Goal: Information Seeking & Learning: Check status

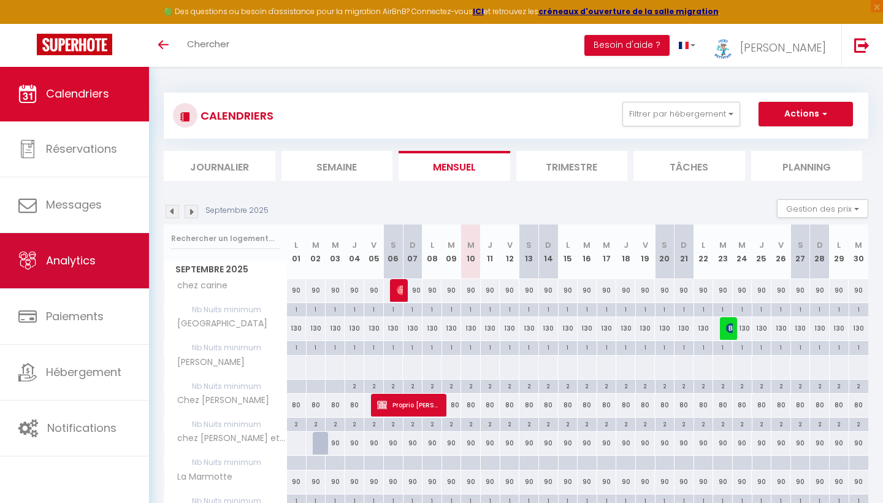
click at [82, 270] on link "Analytics" at bounding box center [74, 260] width 149 height 55
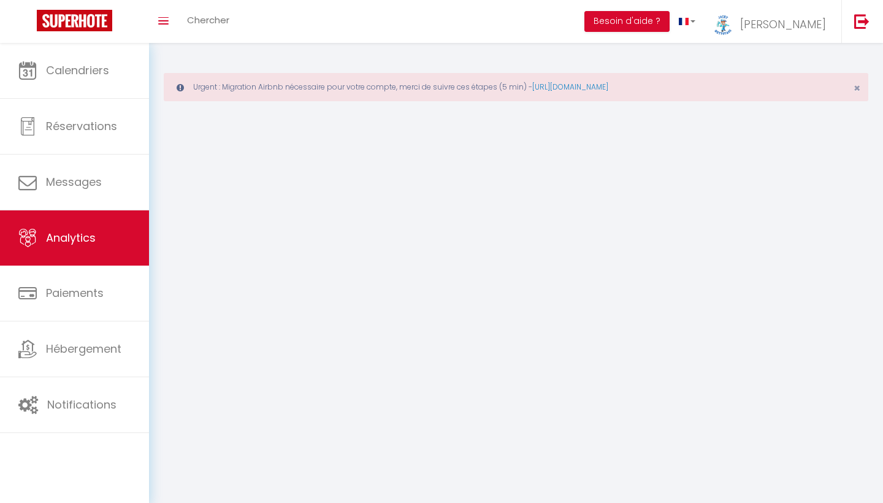
select select "2025"
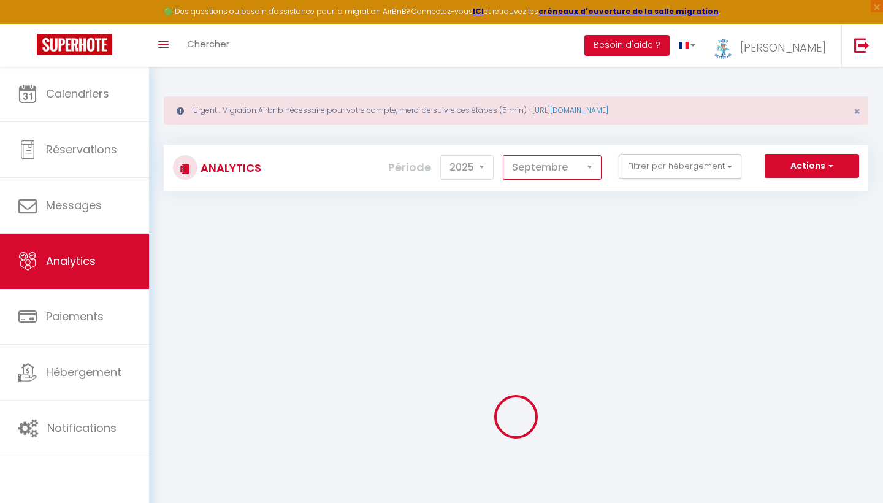
select select "8"
checkbox input "false"
checkbox carine "false"
checkbox Marmotte "false"
checkbox chouette "false"
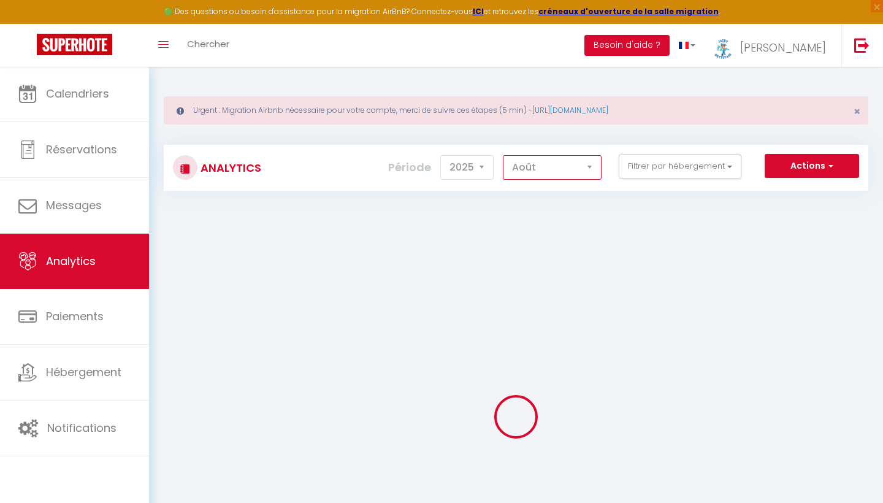
checkbox Gavot "false"
checkbox input "false"
checkbox rennes "false"
checkbox schuss "false"
checkbox sebastien "false"
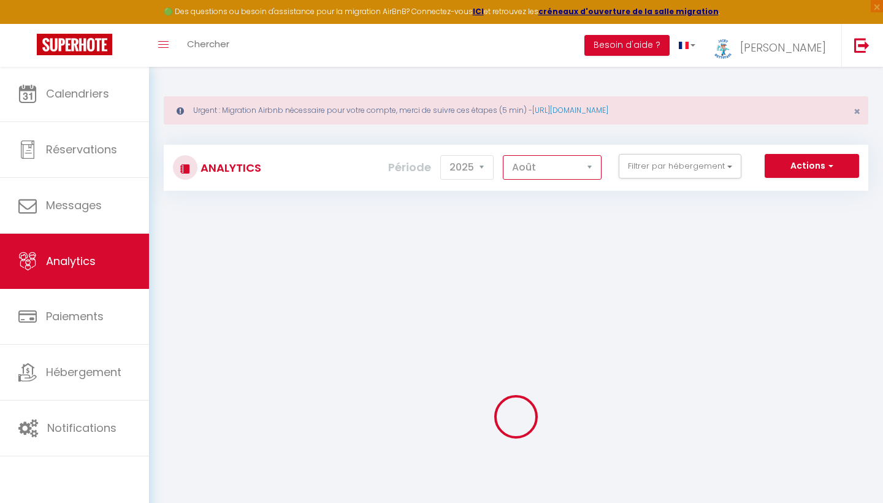
checkbox Maé "false"
checkbox lougia "false"
checkbox input "false"
checkbox philou "false"
checkbox Joyeux "false"
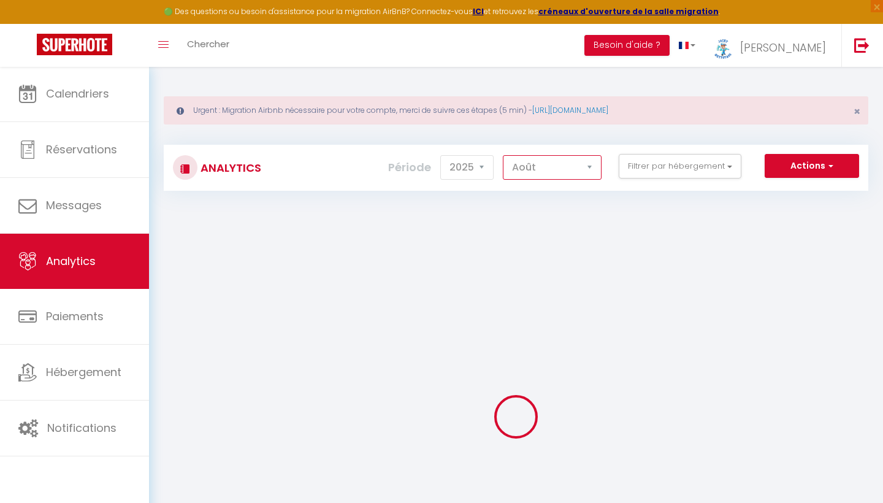
checkbox Bouquetin "false"
checkbox family "false"
checkbox chalet "false"
checkbox Paillette "false"
checkbox cocon "false"
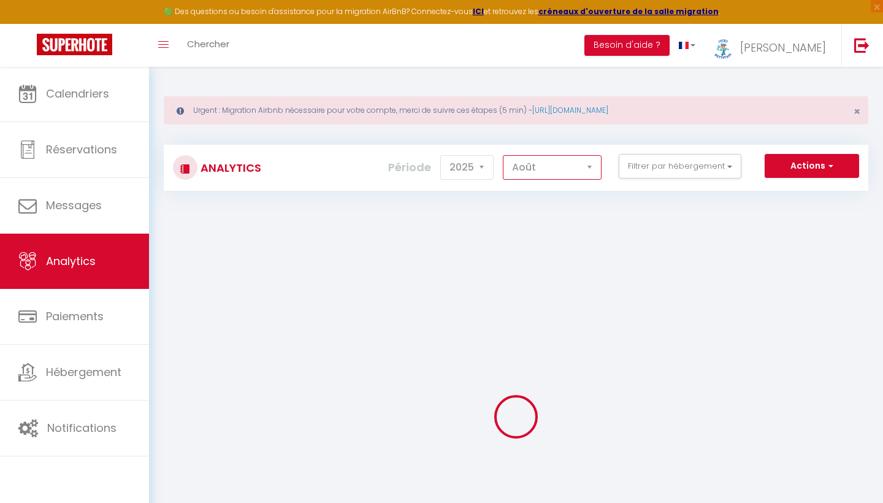
checkbox input "false"
checkbox Julien "false"
checkbox Nathalie "false"
checkbox Ranch "false"
checkbox input "false"
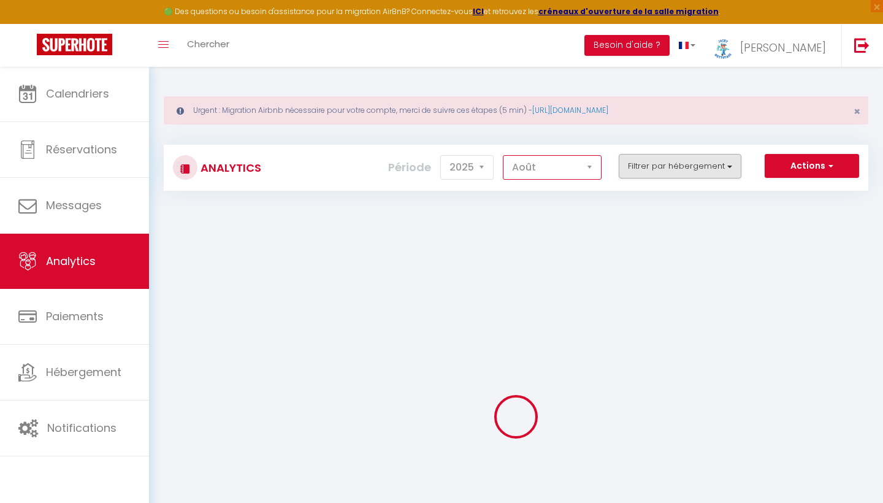
checkbox carine "false"
checkbox Marmotte "false"
checkbox chouette "false"
checkbox Gavot "false"
checkbox input "false"
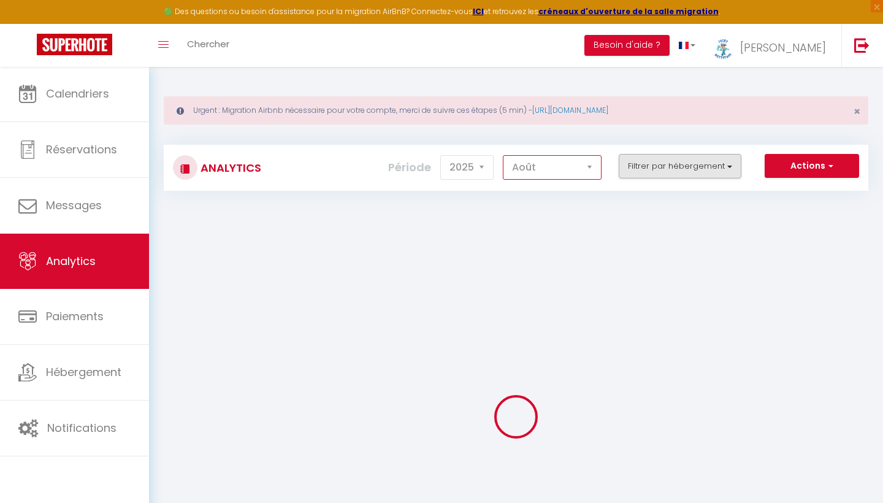
checkbox rennes "false"
checkbox schuss "false"
checkbox sebastien "false"
checkbox Maé "false"
checkbox lougia "false"
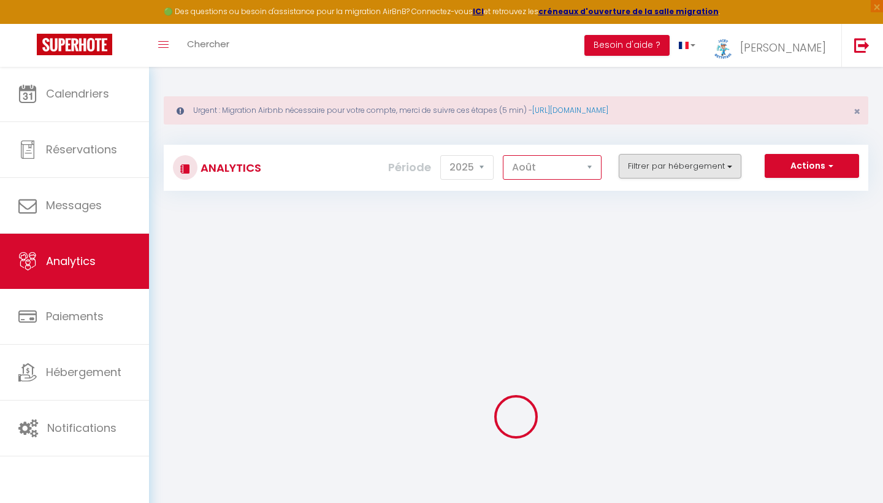
checkbox input "false"
checkbox philou "false"
checkbox Joyeux "false"
checkbox Bouquetin "false"
checkbox family "false"
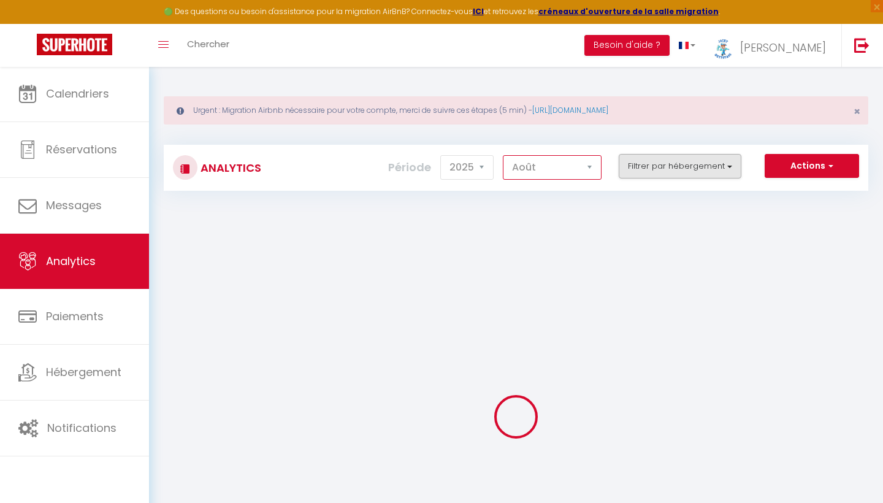
checkbox chalet "false"
checkbox Paillette "false"
checkbox cocon "false"
checkbox input "false"
checkbox Julien "false"
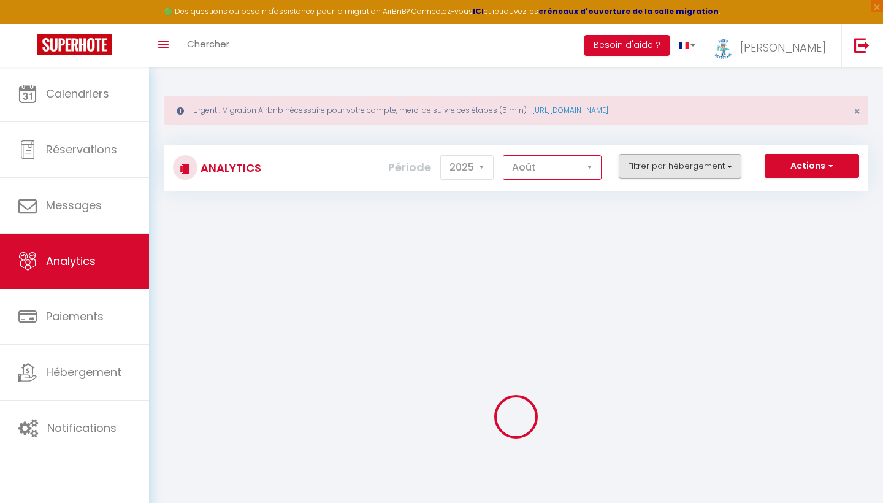
checkbox Nathalie "false"
checkbox Ranch "false"
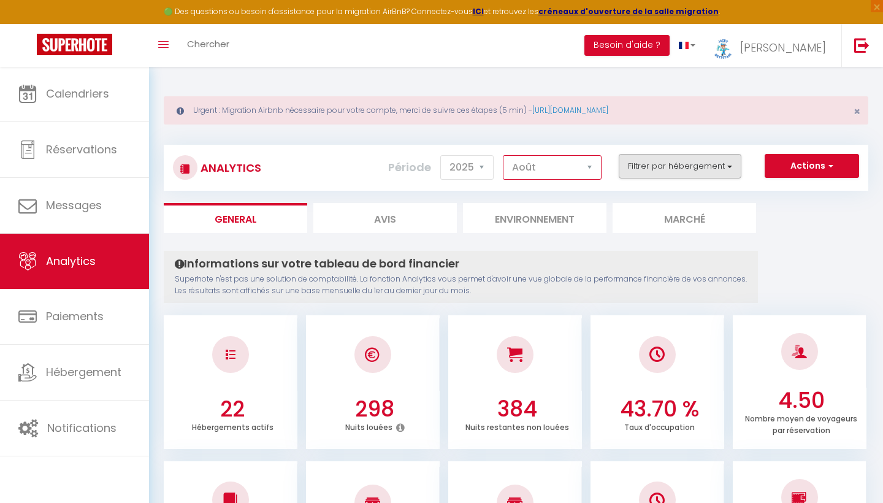
click at [670, 164] on button "Filtrer par hébergement" at bounding box center [679, 166] width 123 height 25
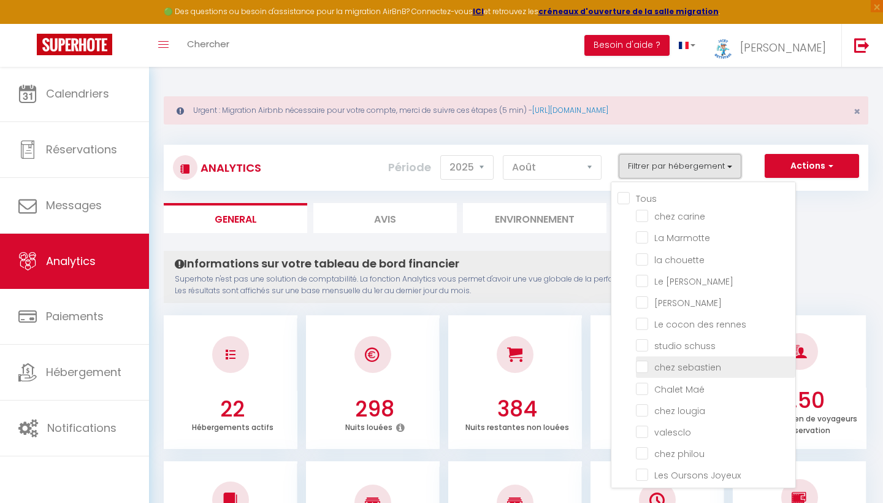
checkbox input "false"
checkbox carine "false"
checkbox Marmotte "false"
checkbox chouette "false"
checkbox Gavot "false"
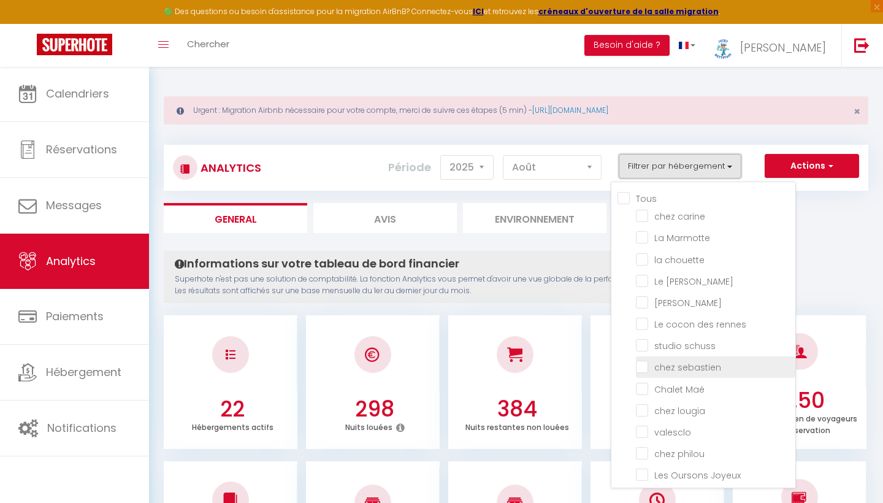
checkbox input "false"
checkbox rennes "false"
checkbox schuss "false"
checkbox sebastien "false"
checkbox Maé "false"
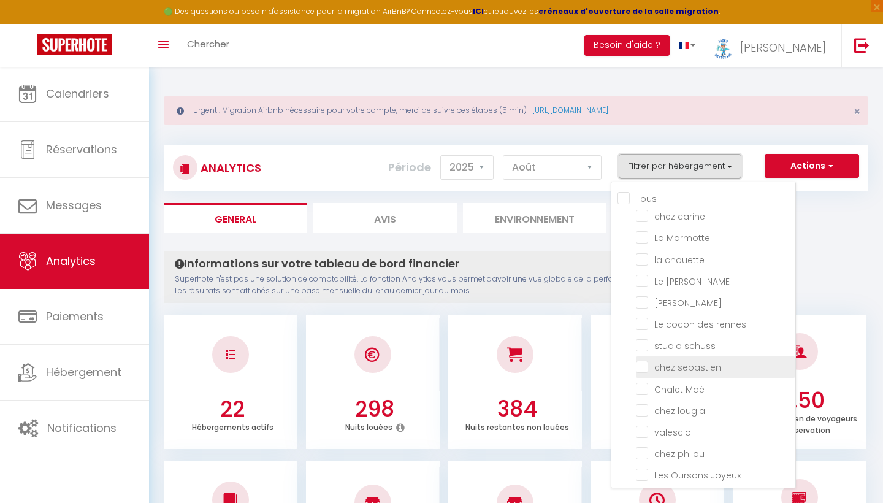
checkbox lougia "false"
checkbox input "false"
checkbox philou "false"
checkbox Joyeux "false"
checkbox Bouquetin "false"
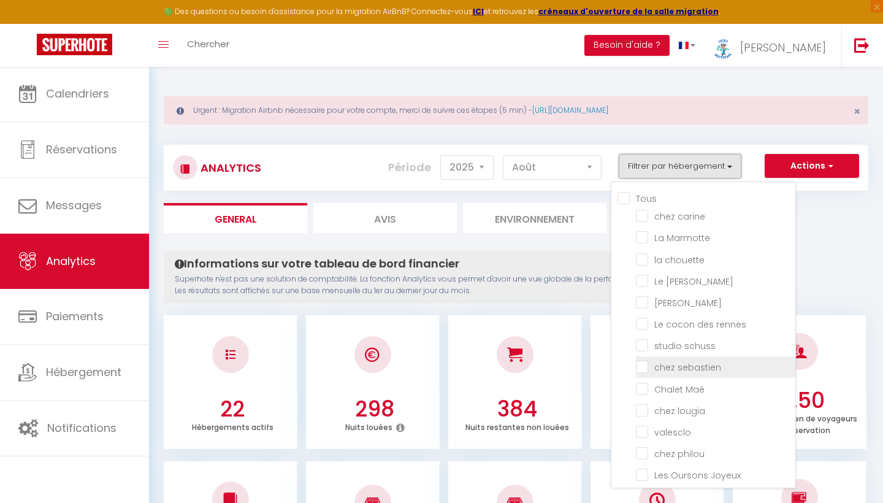
checkbox family "false"
checkbox chalet "false"
checkbox Paillette "false"
checkbox cocon "false"
checkbox input "false"
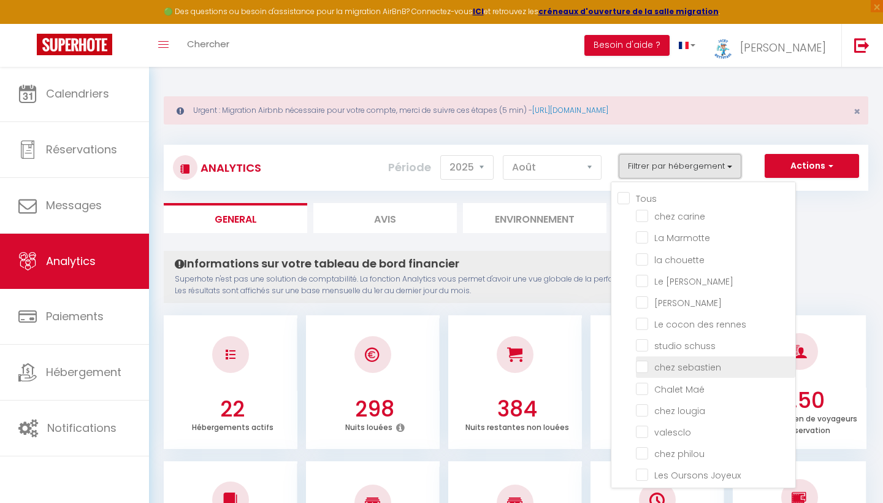
checkbox Julien "false"
checkbox Nathalie "false"
checkbox Ranch "false"
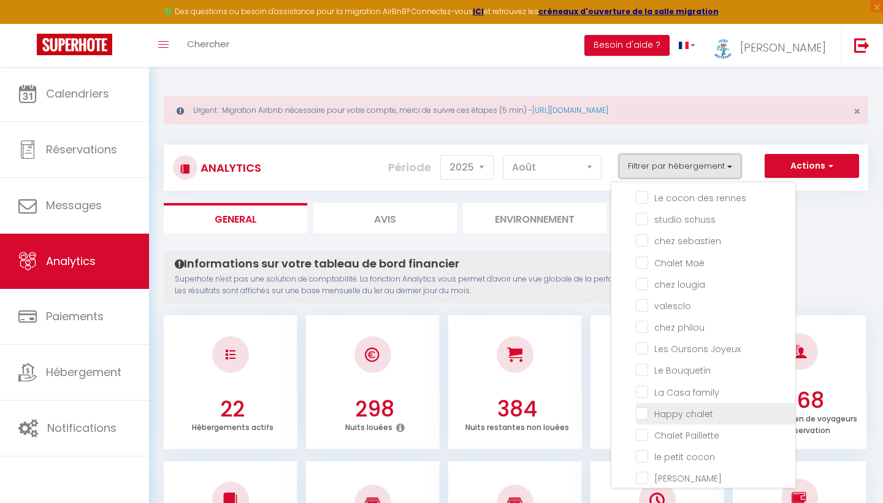
scroll to position [135, 0]
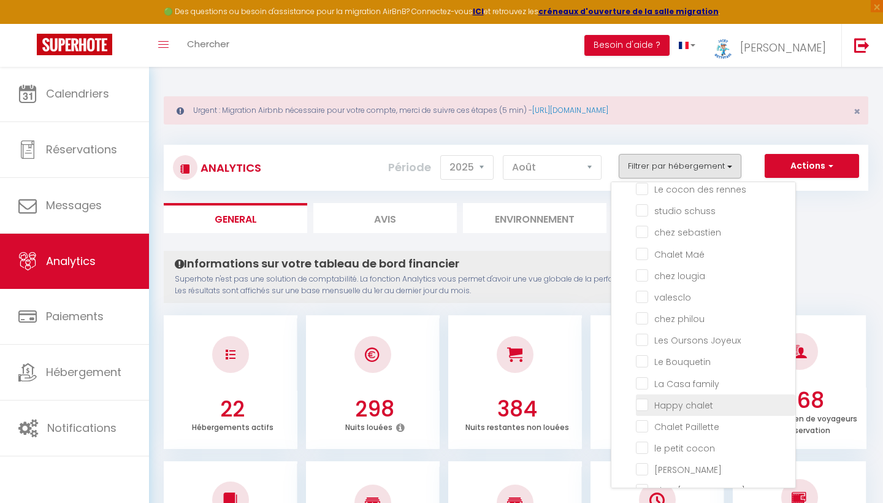
click at [693, 410] on span "Happy chalet" at bounding box center [683, 405] width 59 height 12
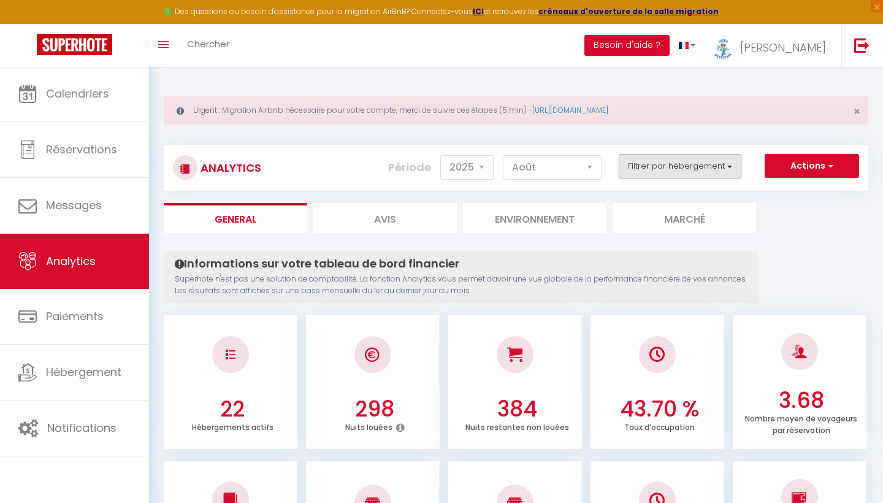
scroll to position [0, 0]
click at [665, 169] on button "Filtrer par hébergement" at bounding box center [679, 166] width 123 height 25
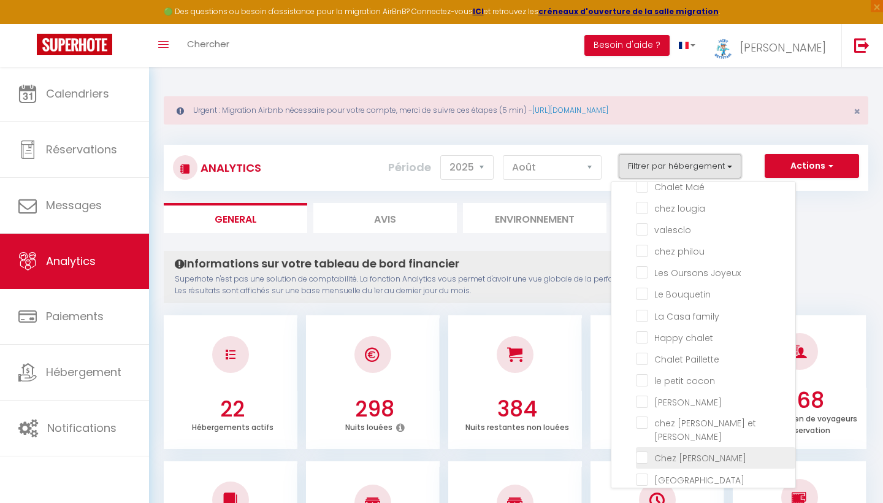
scroll to position [202, 0]
click at [644, 336] on chalet "checkbox" at bounding box center [715, 337] width 159 height 12
checkbox chalet "true"
checkbox carine "false"
checkbox Marmotte "false"
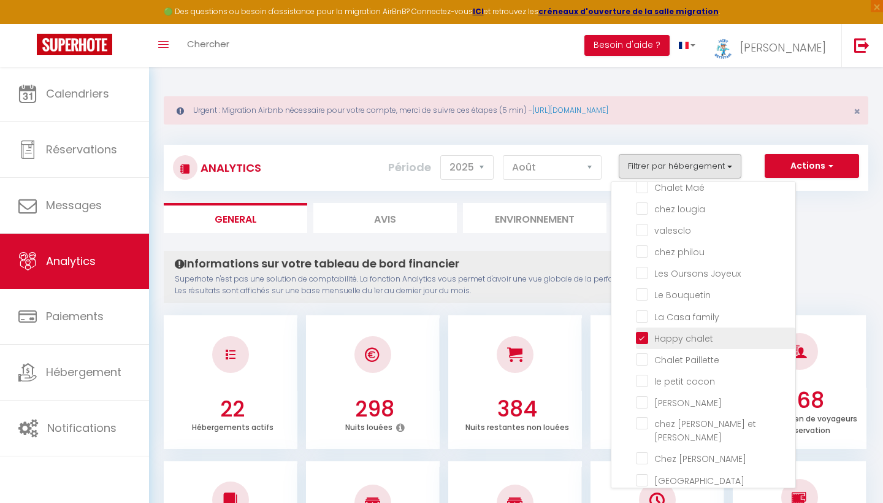
checkbox chouette "false"
checkbox Gavot "false"
checkbox input "false"
checkbox rennes "false"
checkbox schuss "false"
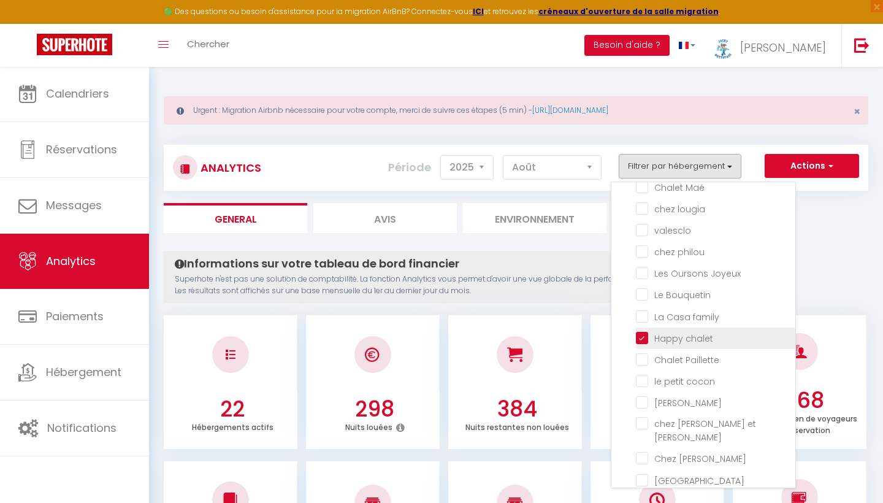
checkbox sebastien "false"
checkbox Maé "false"
checkbox lougia "false"
checkbox input "false"
checkbox philou "false"
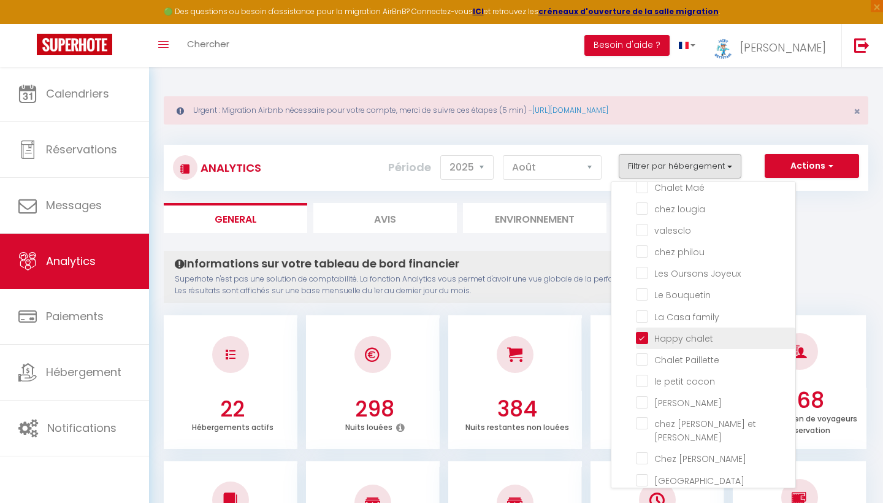
checkbox Joyeux "false"
checkbox Bouquetin "false"
checkbox family "false"
checkbox Paillette "false"
checkbox cocon "false"
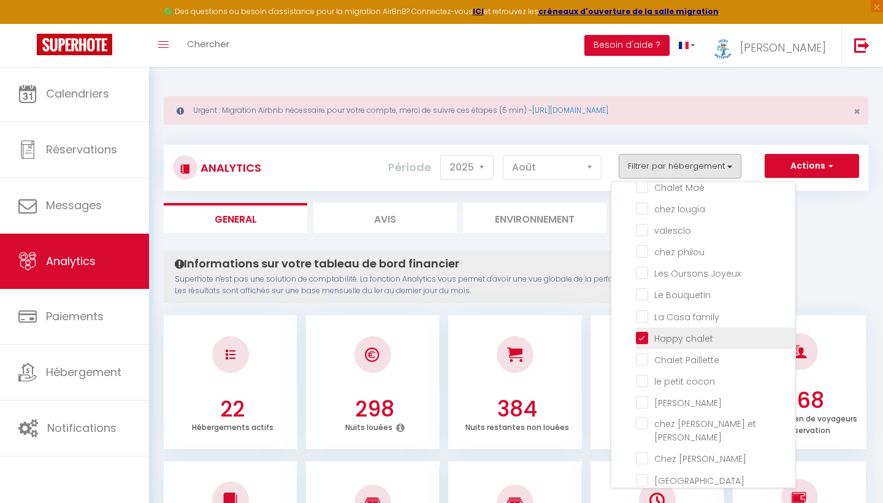
checkbox input "false"
checkbox Julien "false"
checkbox Nathalie "false"
checkbox Ranch "false"
checkbox carine "false"
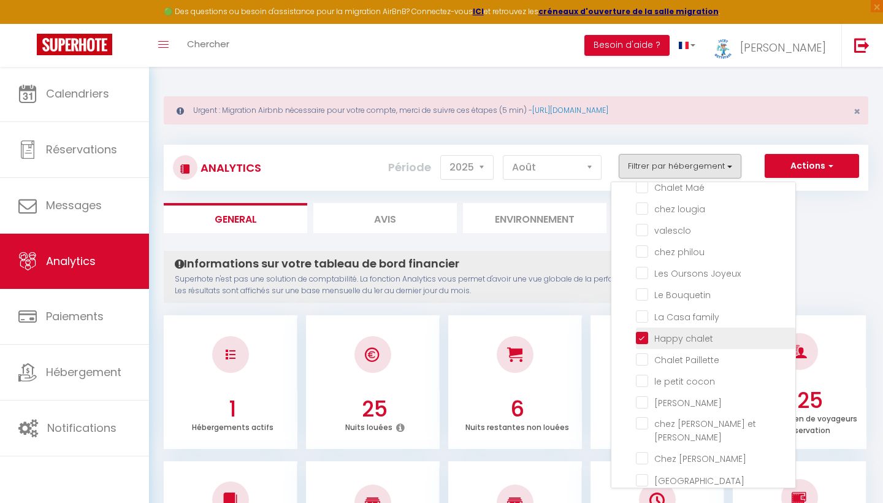
checkbox Marmotte "false"
checkbox chouette "false"
checkbox Gavot "false"
checkbox input "false"
checkbox rennes "false"
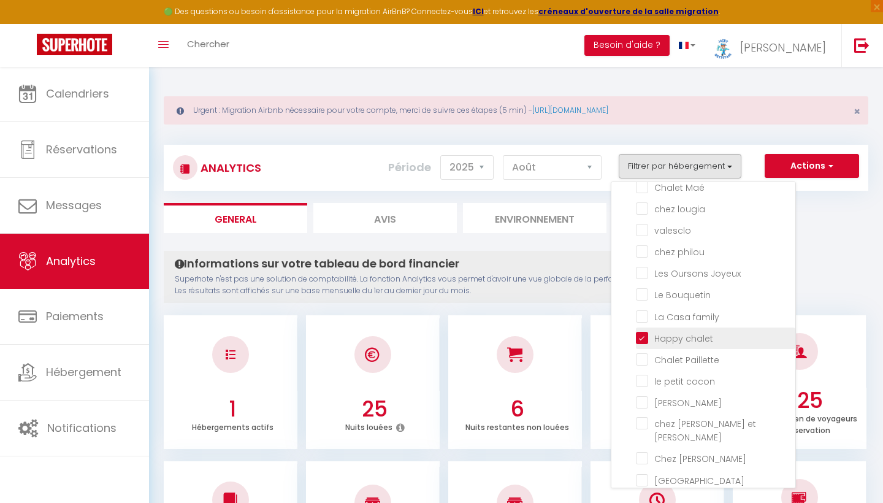
checkbox schuss "false"
checkbox sebastien "false"
checkbox Maé "false"
checkbox lougia "false"
checkbox input "false"
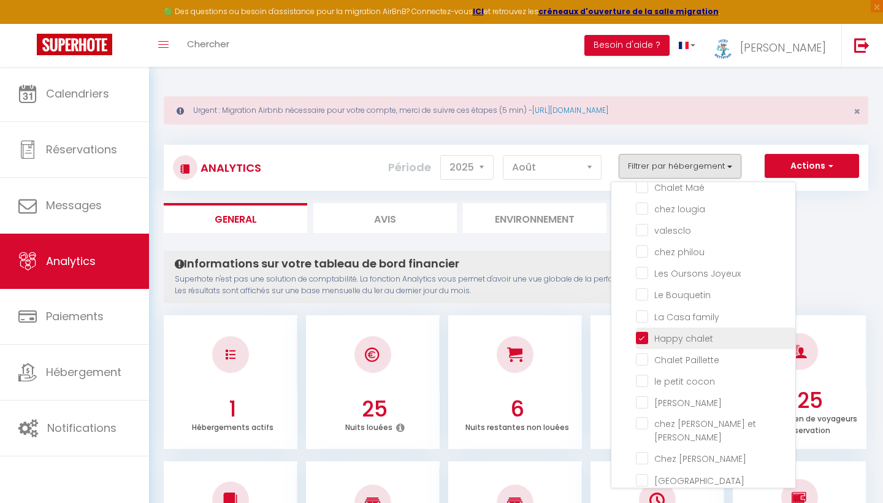
checkbox philou "false"
checkbox Joyeux "false"
checkbox Bouquetin "false"
checkbox family "false"
checkbox Paillette "false"
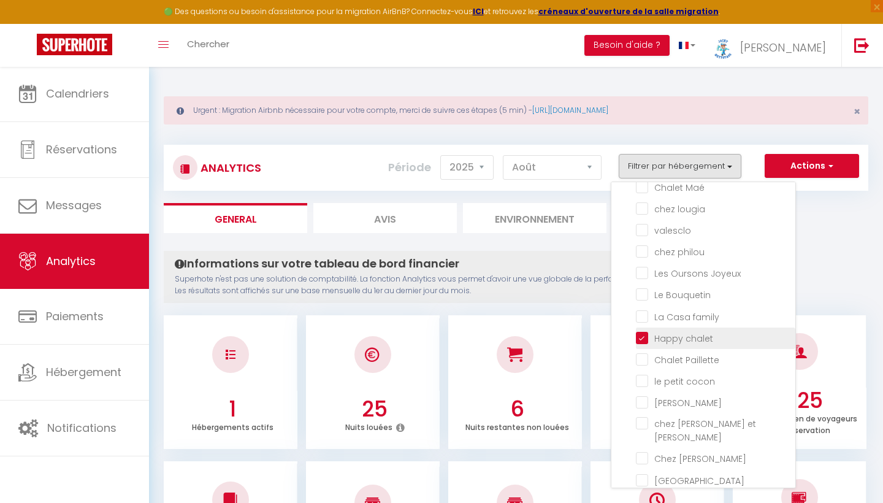
checkbox cocon "false"
checkbox input "false"
checkbox Julien "false"
checkbox Nathalie "false"
checkbox Ranch "false"
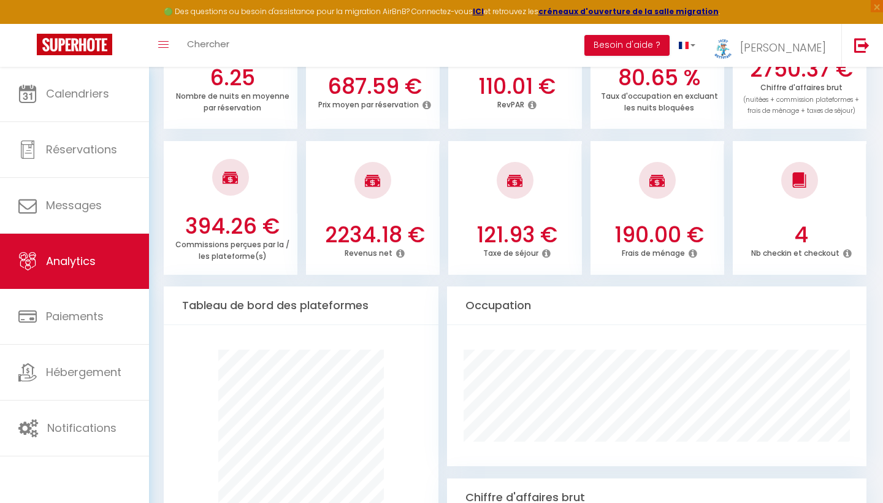
scroll to position [477, 0]
